Goal: Find specific page/section: Find specific page/section

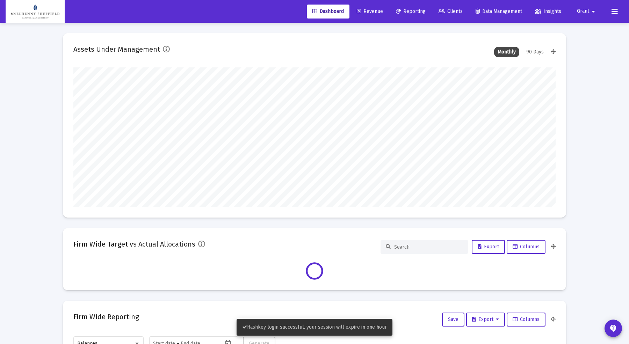
scroll to position [140, 482]
type input "[DATE]"
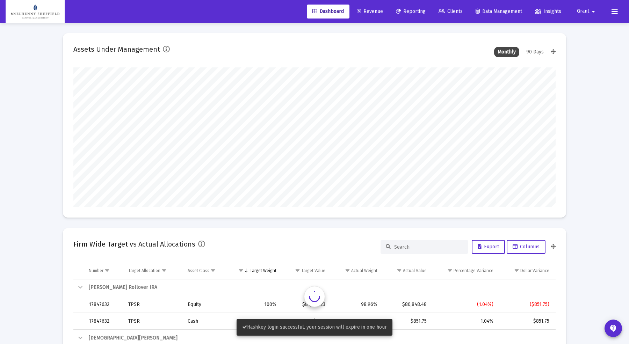
scroll to position [140, 260]
click at [447, 6] on link "Clients" at bounding box center [450, 12] width 35 height 14
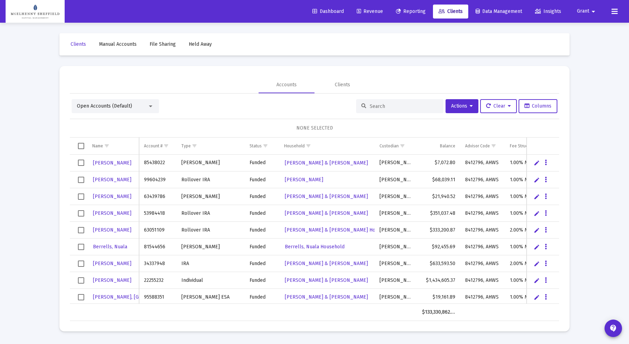
click at [389, 112] on div at bounding box center [399, 106] width 87 height 14
click at [389, 109] on div at bounding box center [399, 106] width 87 height 14
click at [388, 102] on div at bounding box center [399, 106] width 87 height 14
click at [393, 106] on input at bounding box center [404, 106] width 68 height 6
paste input "88746983"
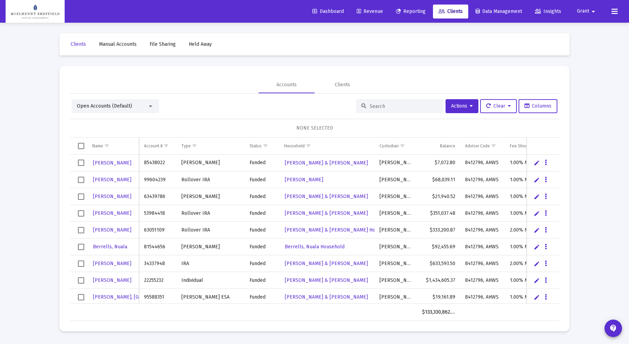
type input "88746983"
click at [379, 108] on input at bounding box center [404, 106] width 68 height 6
paste input "88746983"
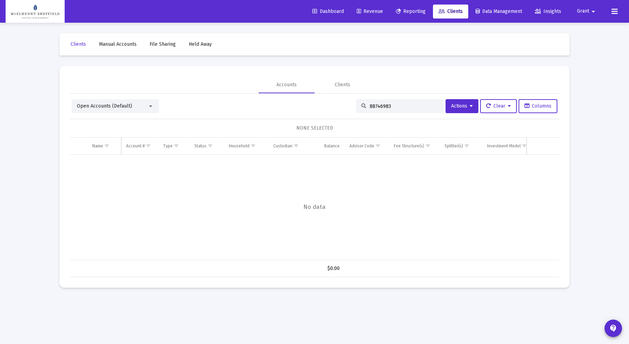
type input "88746983"
